Goal: Navigation & Orientation: Find specific page/section

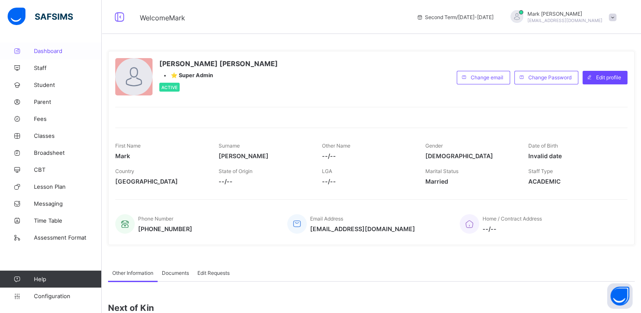
click at [68, 50] on span "Dashboard" at bounding box center [68, 50] width 68 height 7
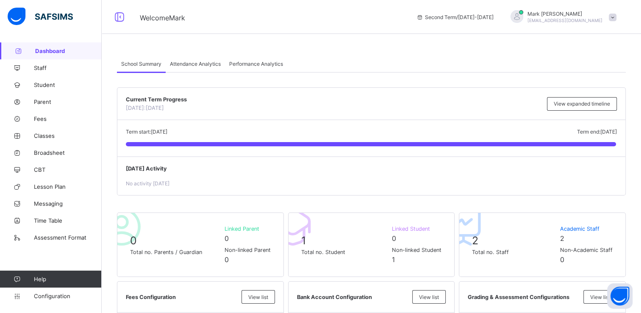
click at [210, 64] on span "Attendance Analytics" at bounding box center [195, 64] width 51 height 6
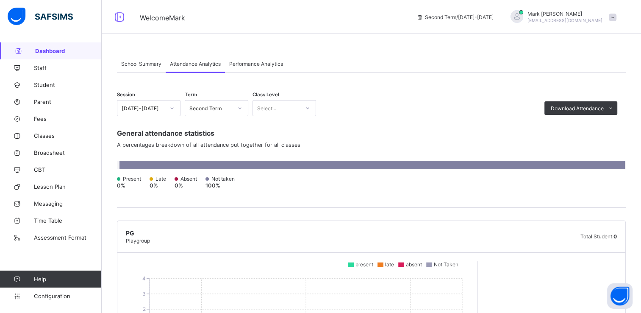
click at [239, 64] on span "Performance Analytics" at bounding box center [256, 64] width 54 height 6
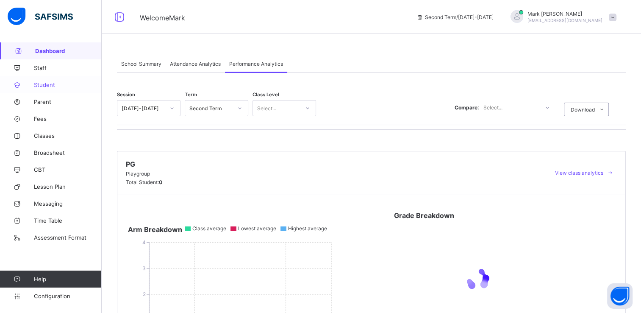
click at [32, 80] on link "Student" at bounding box center [51, 84] width 102 height 17
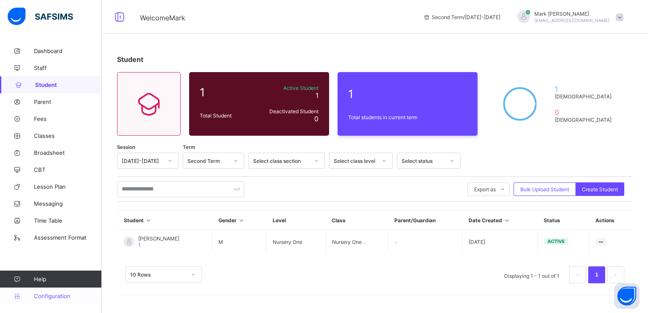
click at [60, 293] on span "Configuration" at bounding box center [67, 296] width 67 height 7
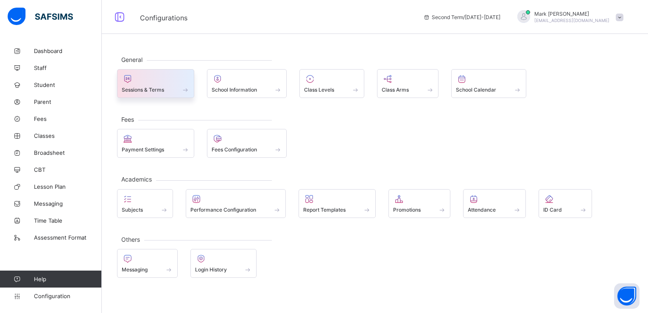
click at [171, 88] on div "Sessions & Terms" at bounding box center [156, 89] width 68 height 7
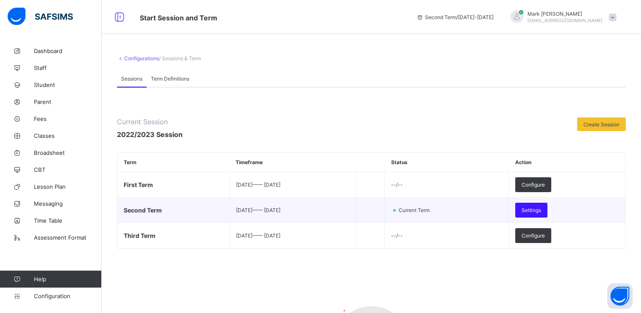
click at [546, 213] on div "Settings" at bounding box center [532, 210] width 32 height 15
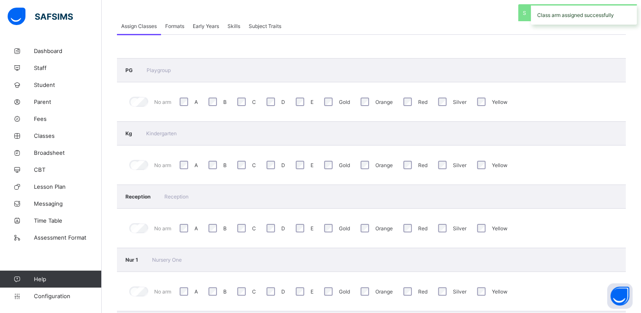
scroll to position [170, 0]
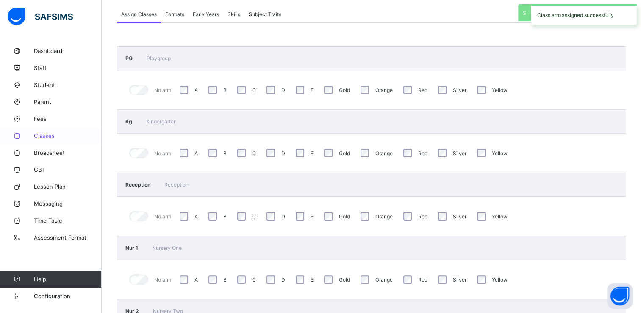
click at [59, 138] on span "Classes" at bounding box center [68, 135] width 68 height 7
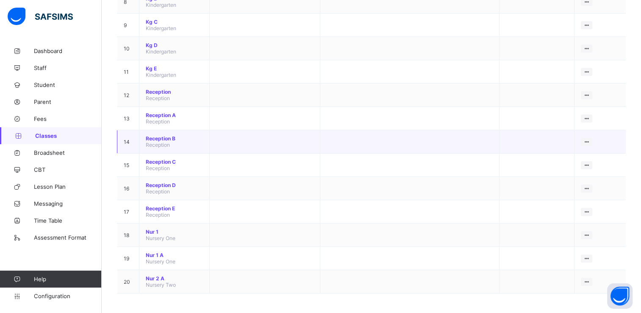
scroll to position [276, 0]
